Goal: Information Seeking & Learning: Learn about a topic

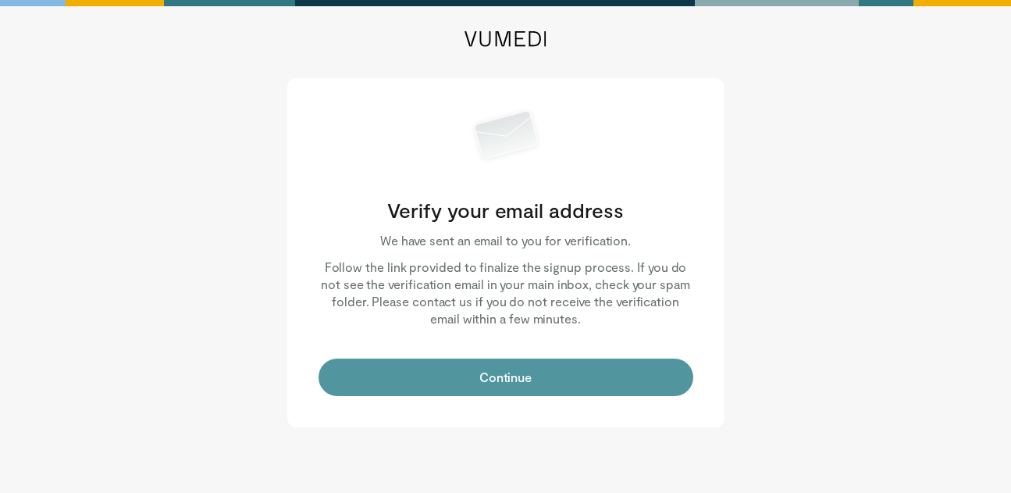
click at [425, 383] on button "Continue" at bounding box center [506, 376] width 375 height 37
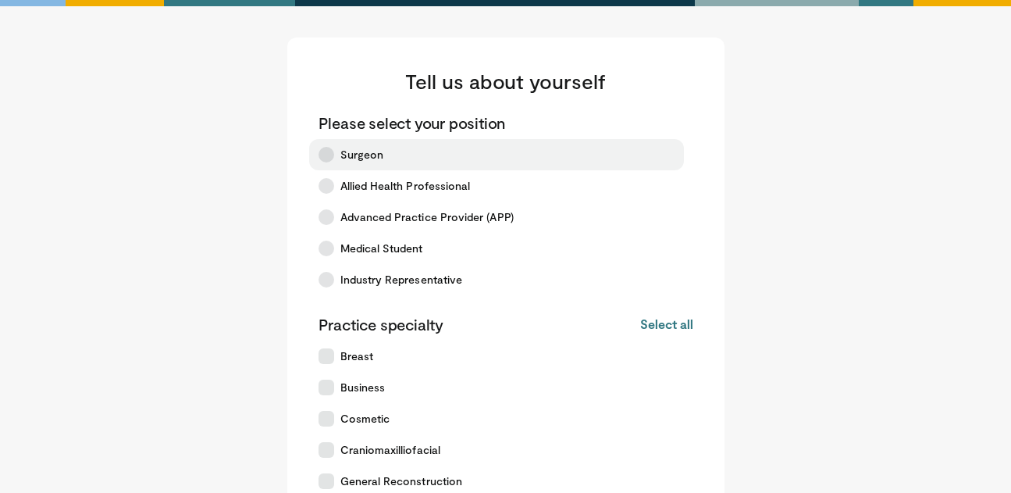
click at [328, 149] on icon at bounding box center [327, 155] width 16 height 16
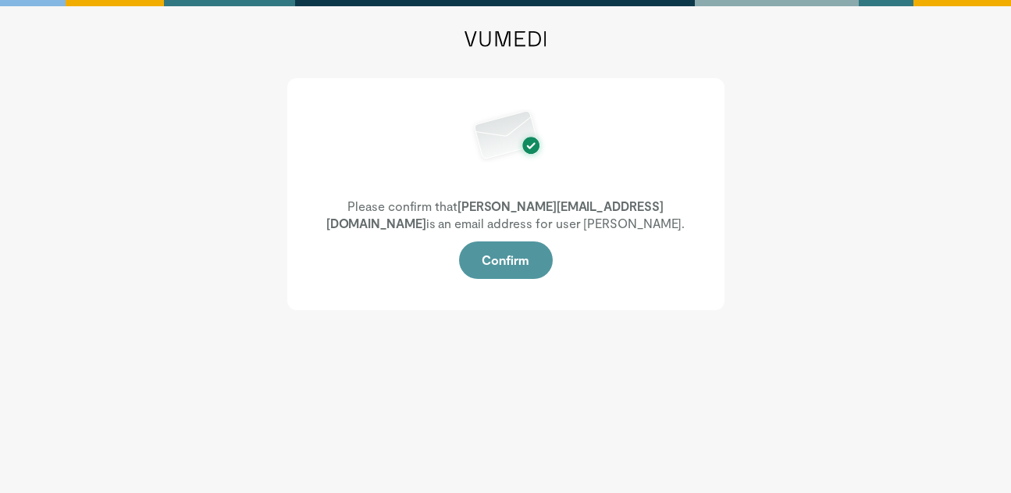
click at [483, 256] on button "Confirm" at bounding box center [506, 259] width 94 height 37
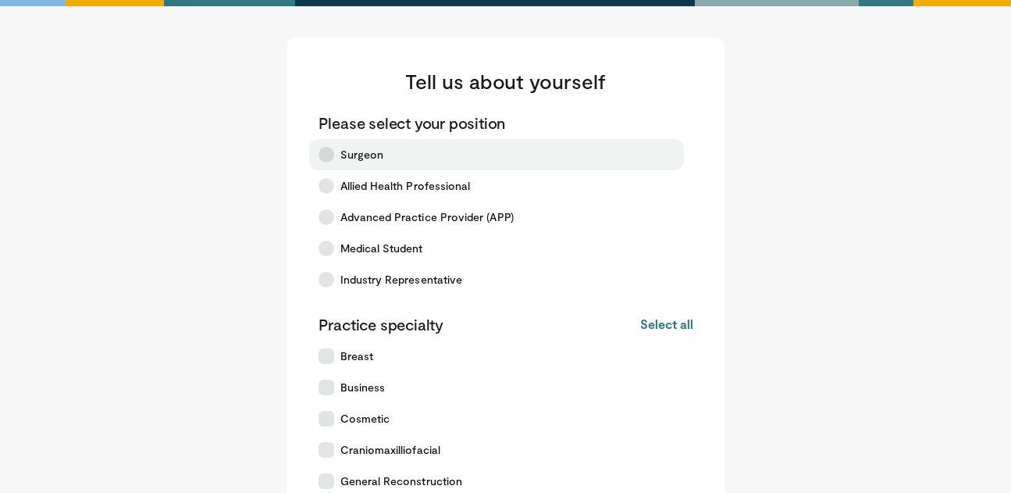
click at [357, 164] on label "Surgeon" at bounding box center [496, 154] width 375 height 31
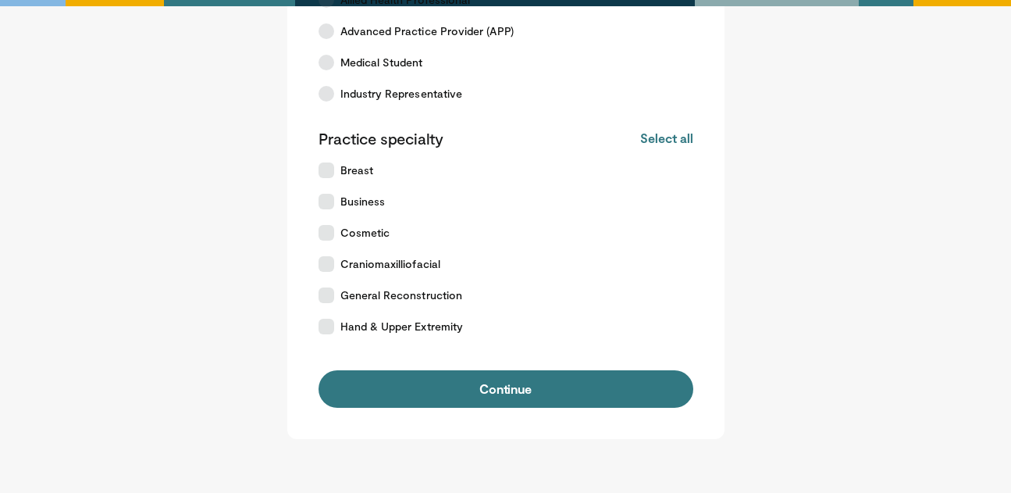
scroll to position [187, 0]
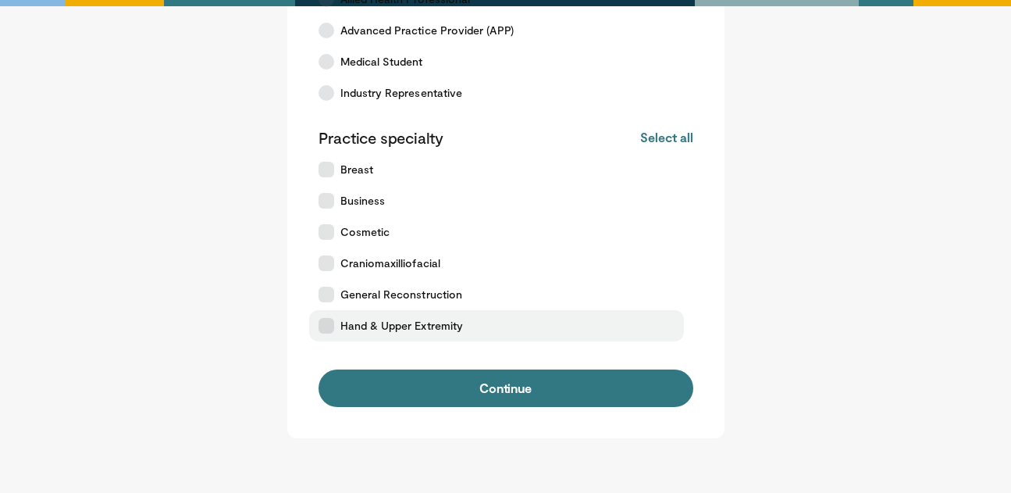
click at [458, 327] on span "Hand & Upper Extremity" at bounding box center [402, 326] width 123 height 16
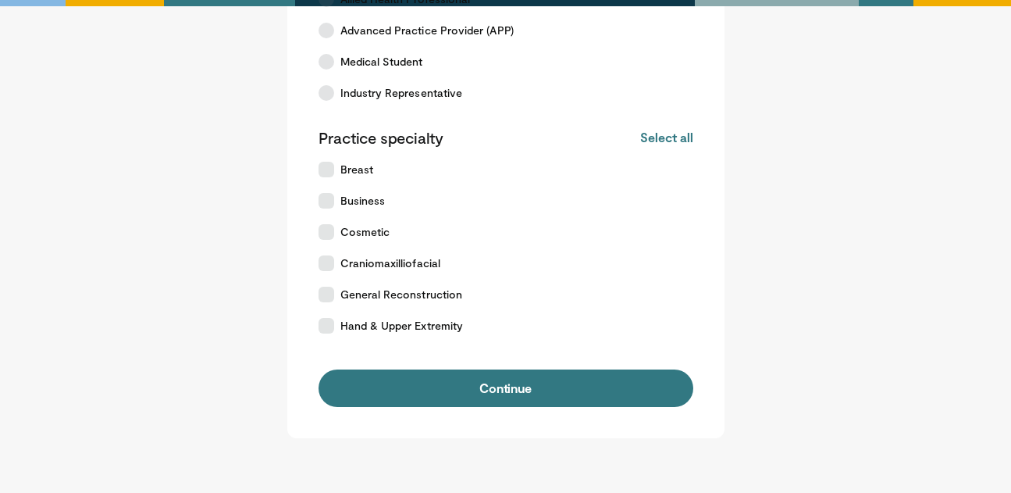
click at [465, 416] on div "Tell us about yourself Please select your position Surgeon Allied Health Profes…" at bounding box center [505, 144] width 437 height 587
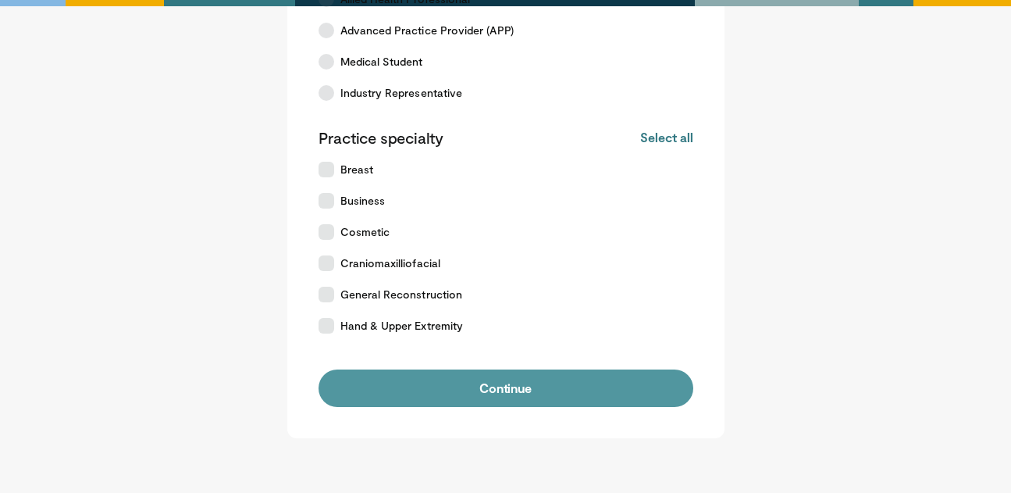
click at [466, 397] on button "Continue" at bounding box center [506, 387] width 375 height 37
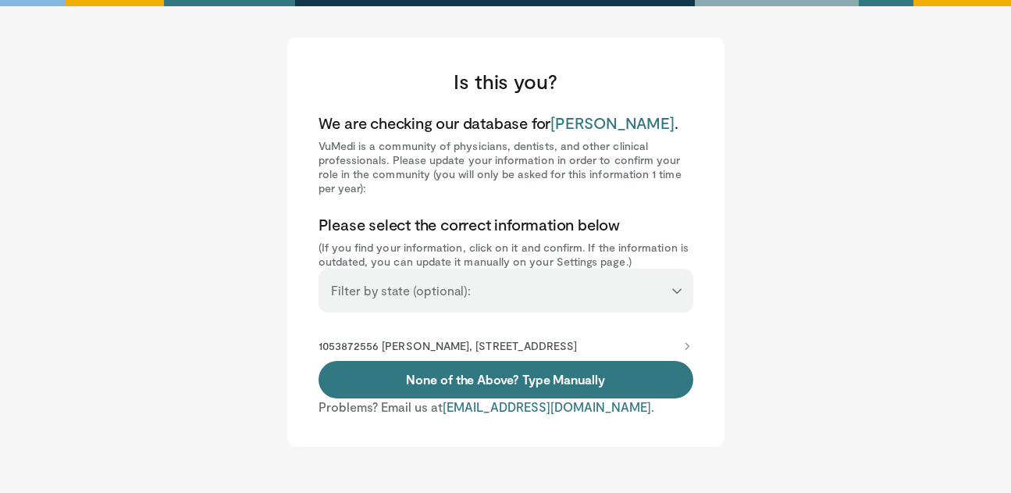
click at [451, 347] on p "1053872556 [PERSON_NAME], [STREET_ADDRESS]" at bounding box center [448, 346] width 259 height 14
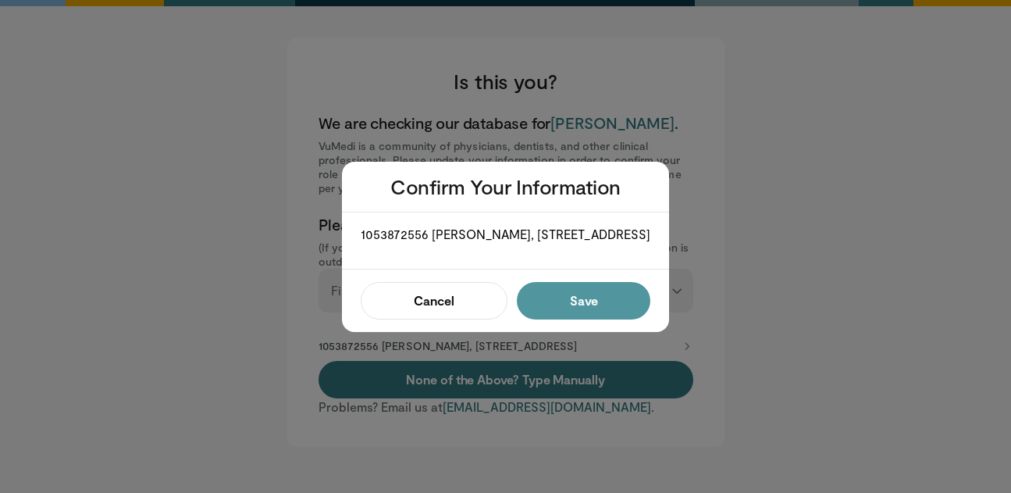
click at [578, 306] on button "Save" at bounding box center [584, 300] width 134 height 37
click at [551, 315] on button "Confirm" at bounding box center [579, 300] width 143 height 37
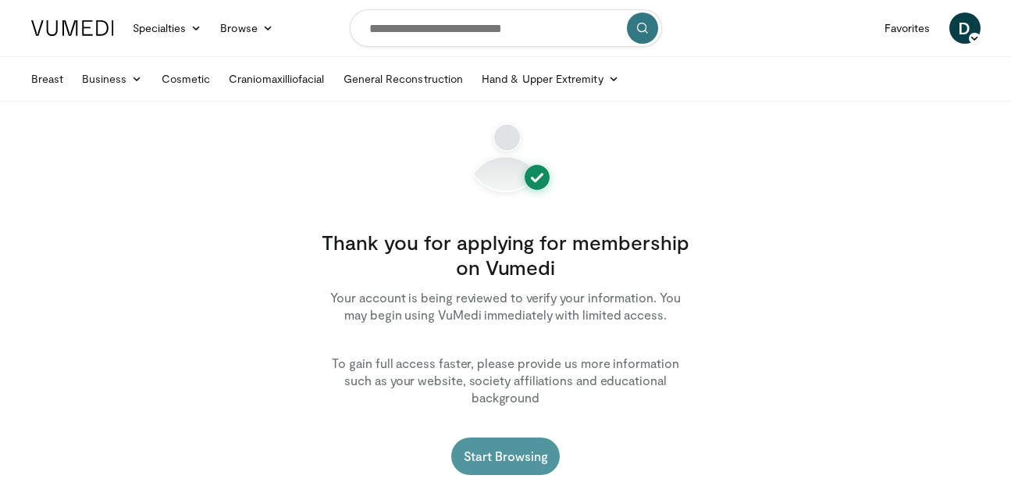
click at [500, 437] on link "Start Browsing" at bounding box center [505, 455] width 109 height 37
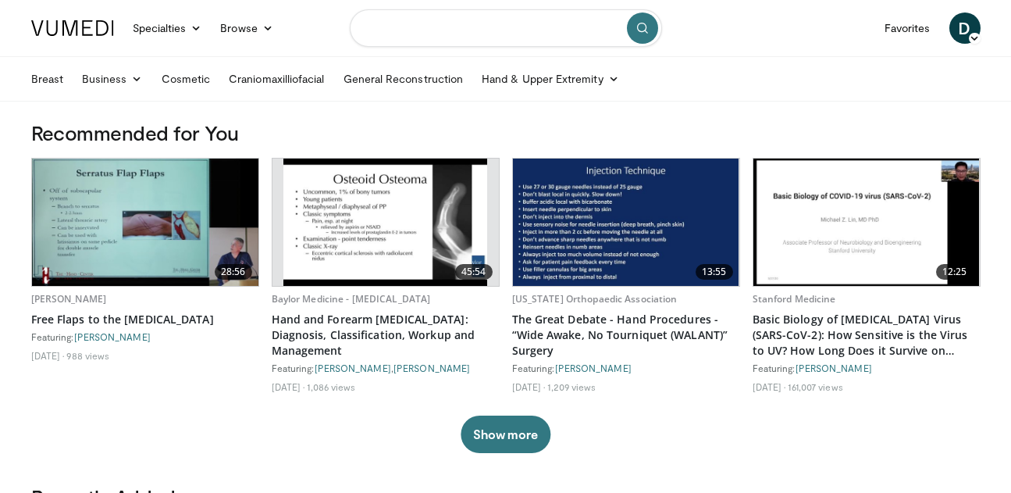
click at [462, 28] on input "Search topics, interventions" at bounding box center [506, 27] width 312 height 37
type input "**********"
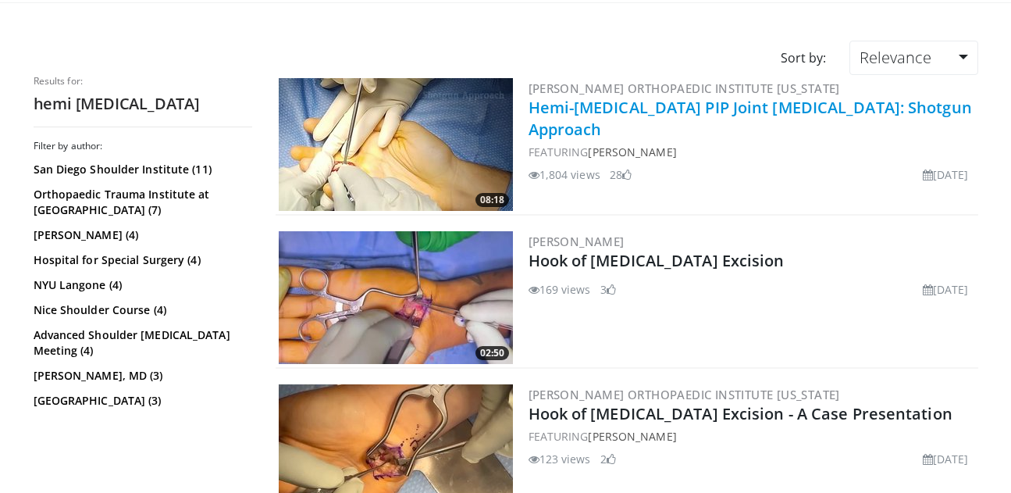
scroll to position [98, 0]
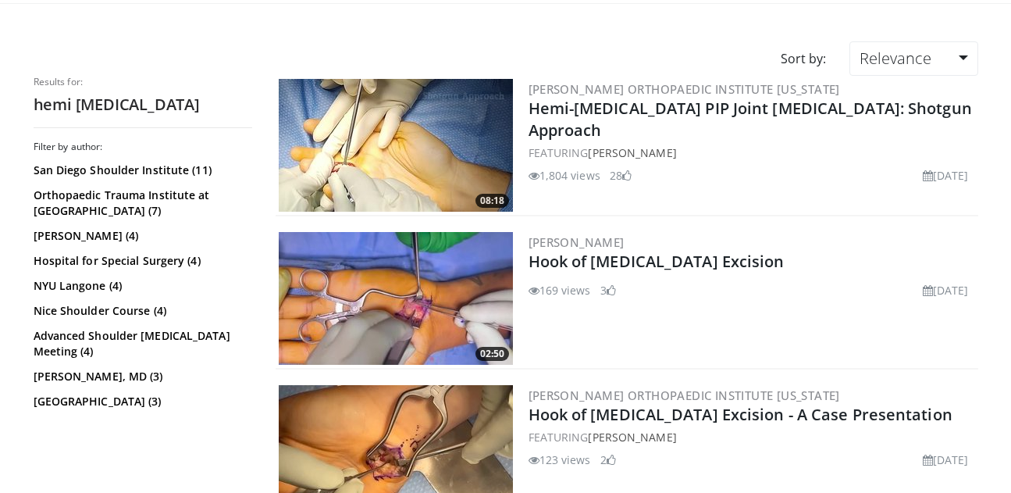
click at [433, 155] on img at bounding box center [396, 145] width 234 height 133
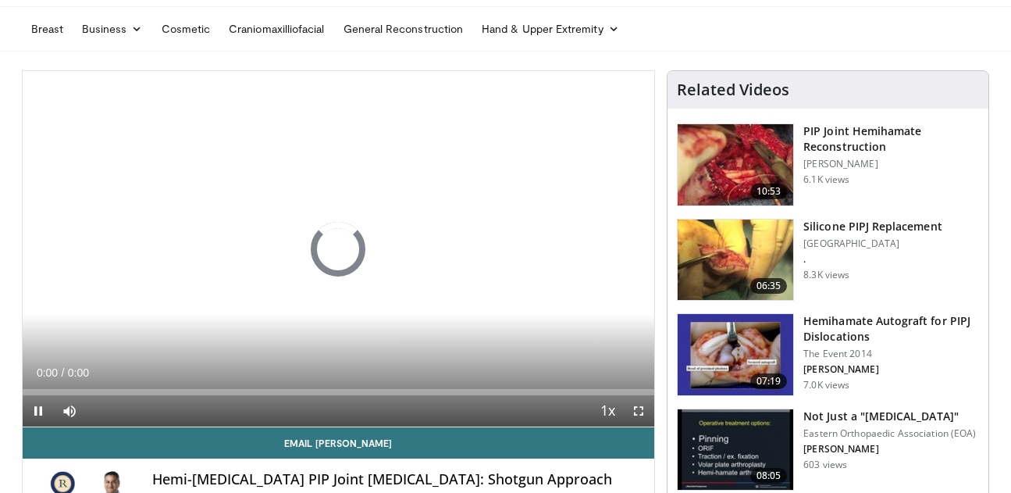
scroll to position [78, 0]
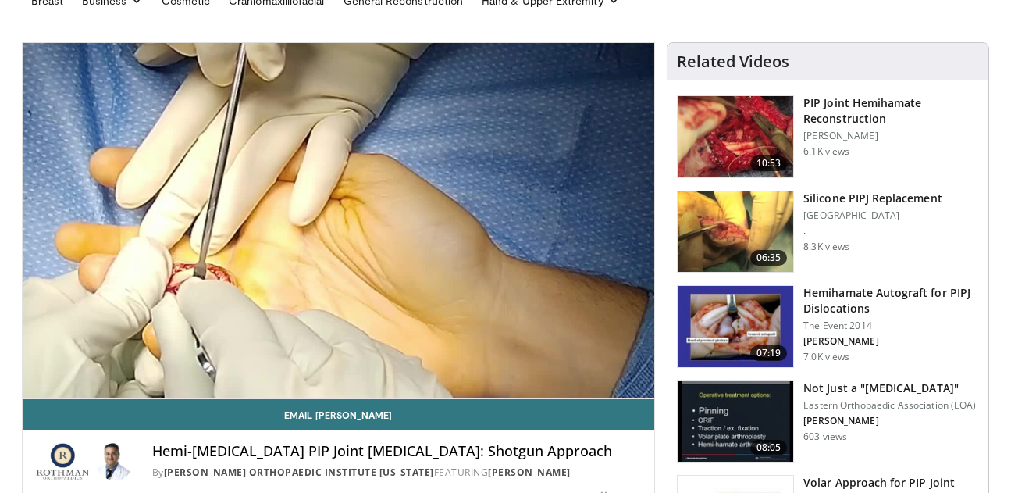
click at [734, 133] on img at bounding box center [736, 136] width 116 height 81
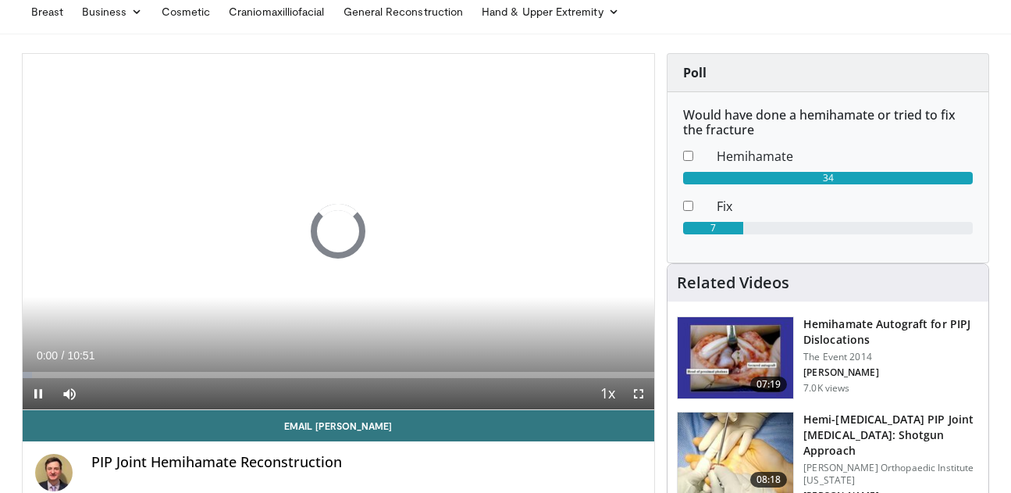
scroll to position [62, 0]
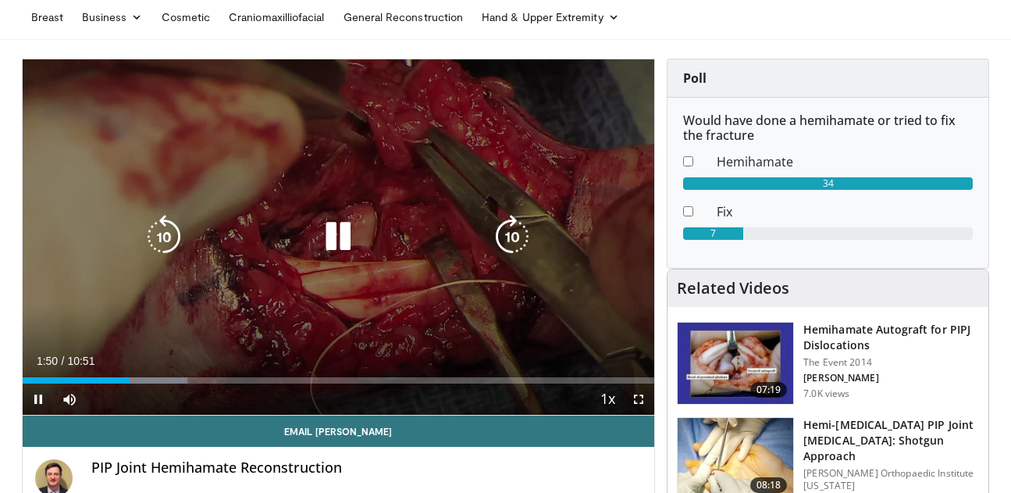
click at [344, 244] on icon "Video Player" at bounding box center [338, 237] width 44 height 44
click at [343, 241] on icon "Video Player" at bounding box center [338, 237] width 44 height 44
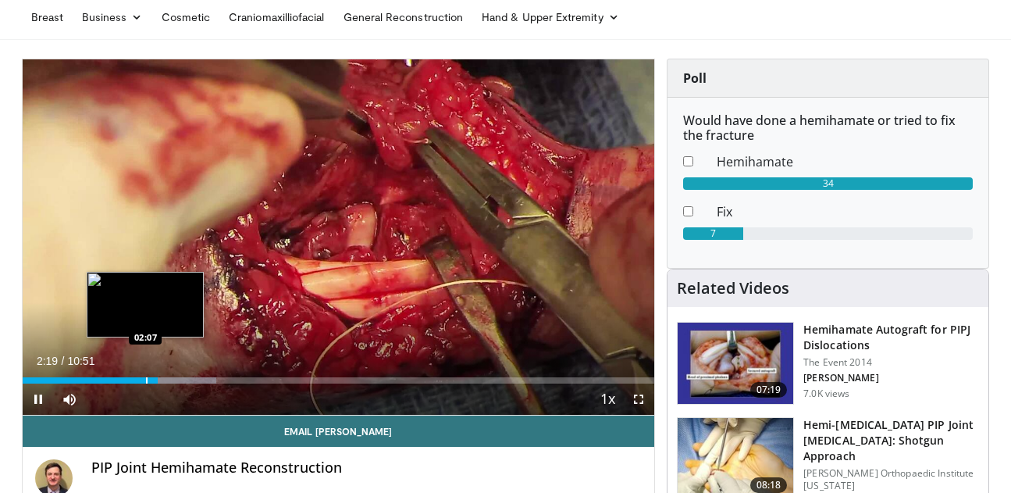
click at [146, 382] on div "Progress Bar" at bounding box center [147, 380] width 2 height 6
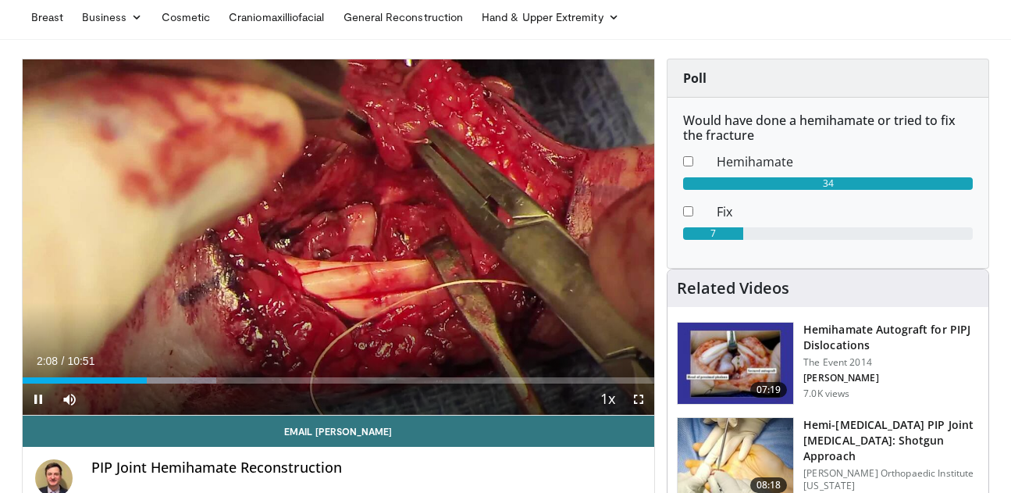
click at [119, 383] on div "Current Time 2:08 / Duration 10:51 Pause Skip Backward Skip Forward Mute Loaded…" at bounding box center [339, 398] width 633 height 31
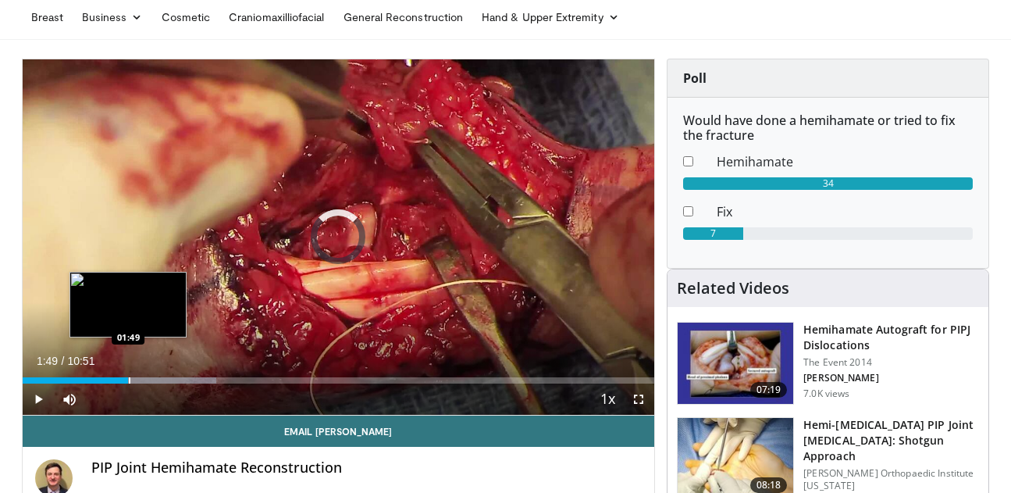
click at [129, 377] on div "Progress Bar" at bounding box center [130, 380] width 2 height 6
